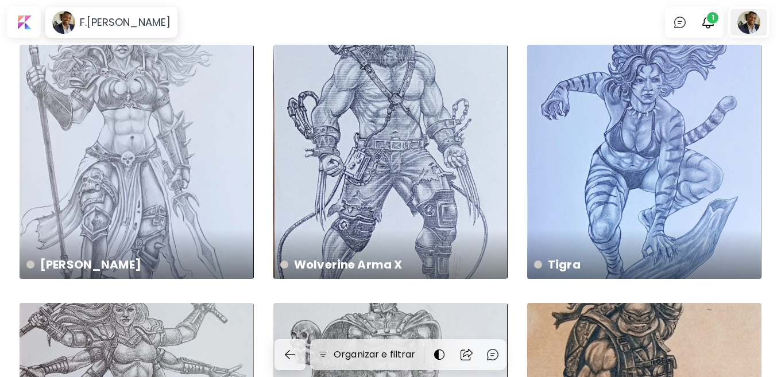
click at [750, 20] on div at bounding box center [748, 22] width 37 height 26
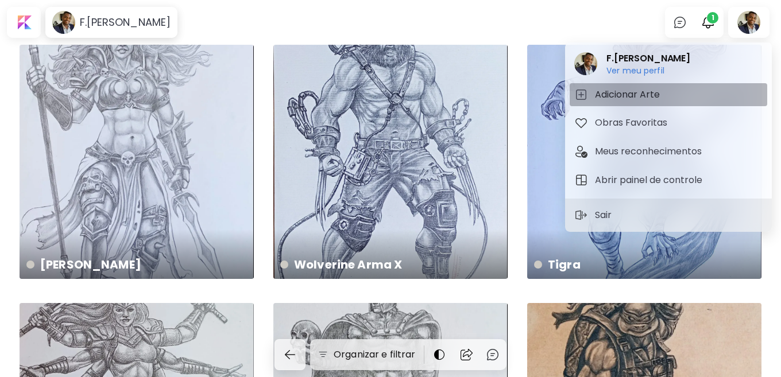
click at [632, 92] on h5 "Adicionar Arte" at bounding box center [629, 95] width 68 height 14
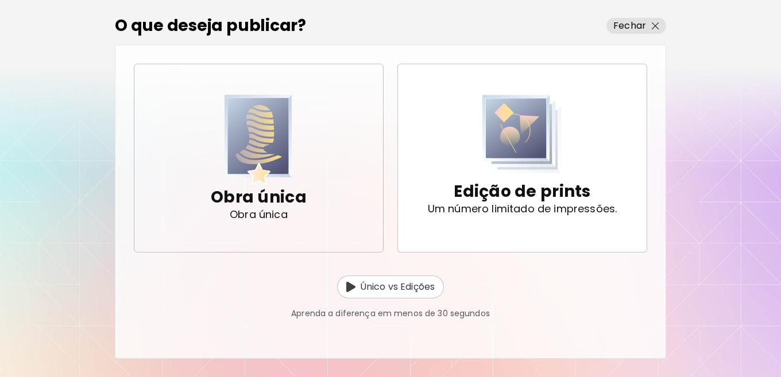
click at [277, 199] on p "Obra única" at bounding box center [259, 197] width 96 height 23
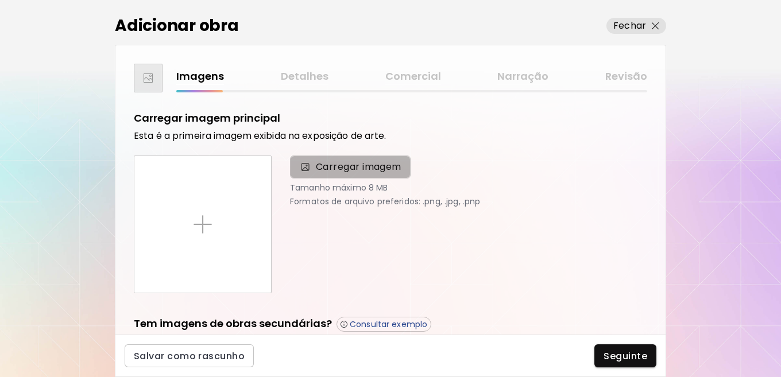
click at [322, 166] on span "Carregar imagem" at bounding box center [359, 167] width 86 height 14
click at [0, 0] on input "Carregar imagem" at bounding box center [0, 0] width 0 height 0
